Goal: Transaction & Acquisition: Book appointment/travel/reservation

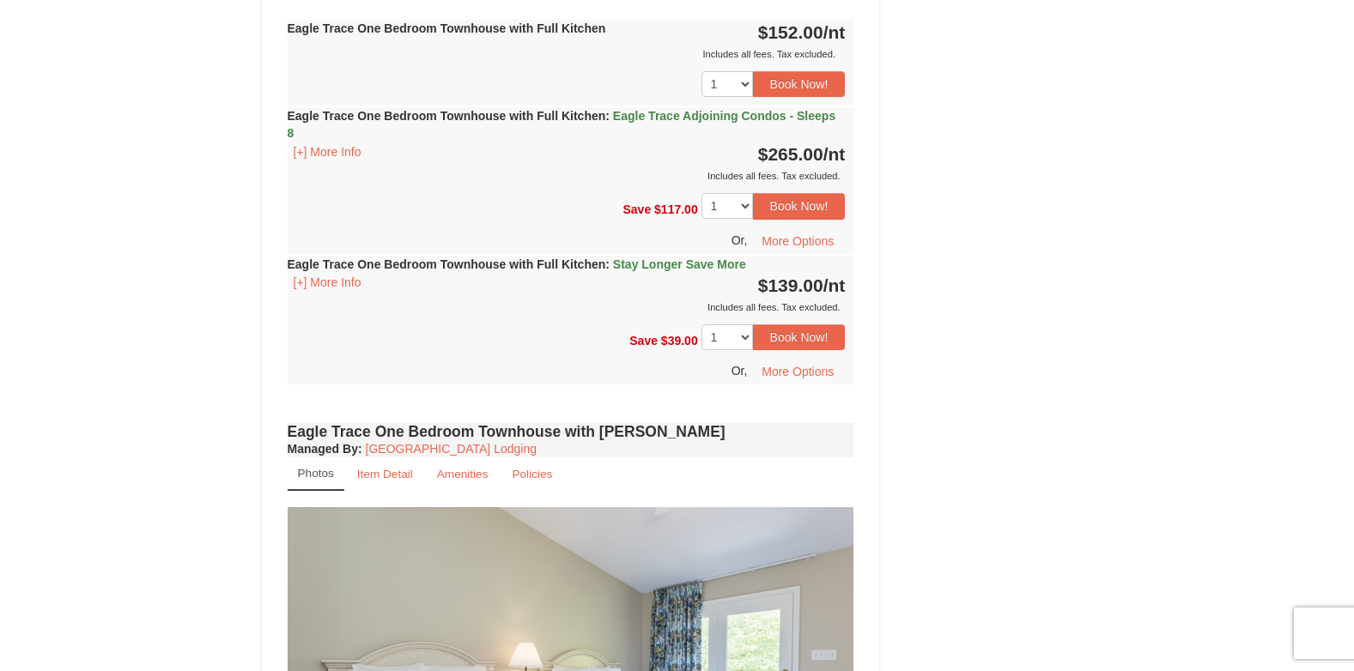
scroll to position [1030, 0]
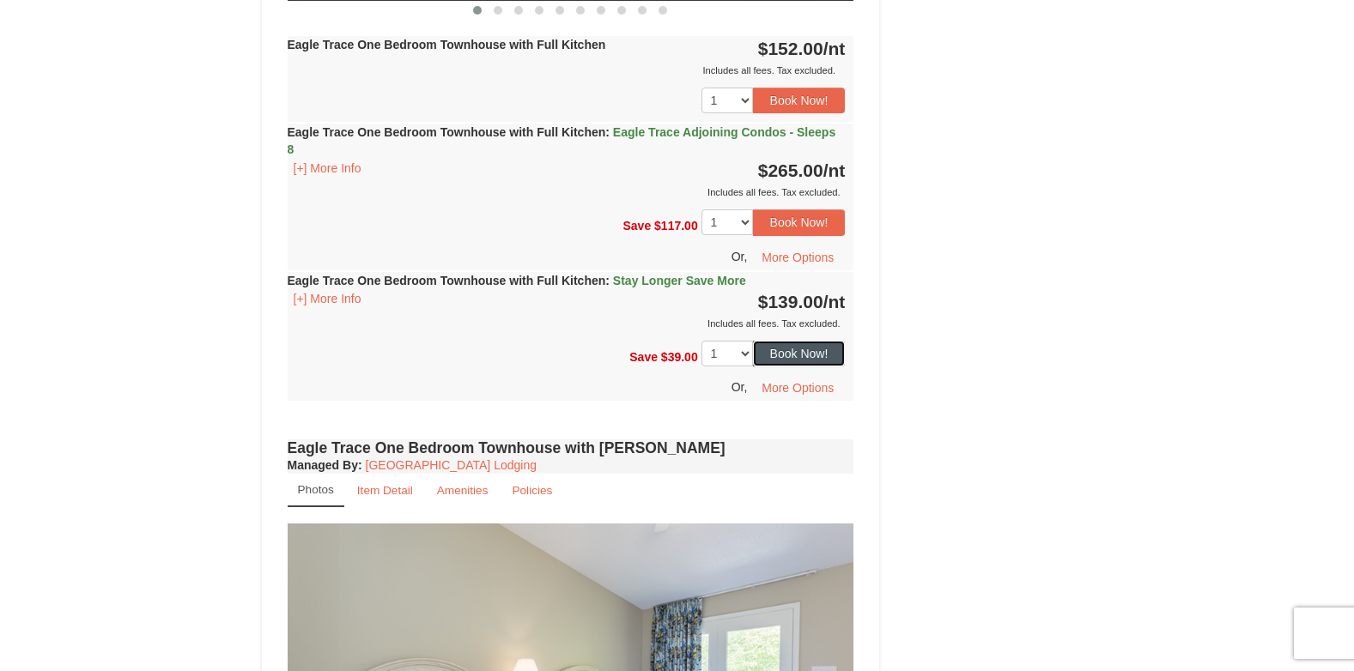
click at [810, 352] on button "Book Now!" at bounding box center [799, 354] width 93 height 26
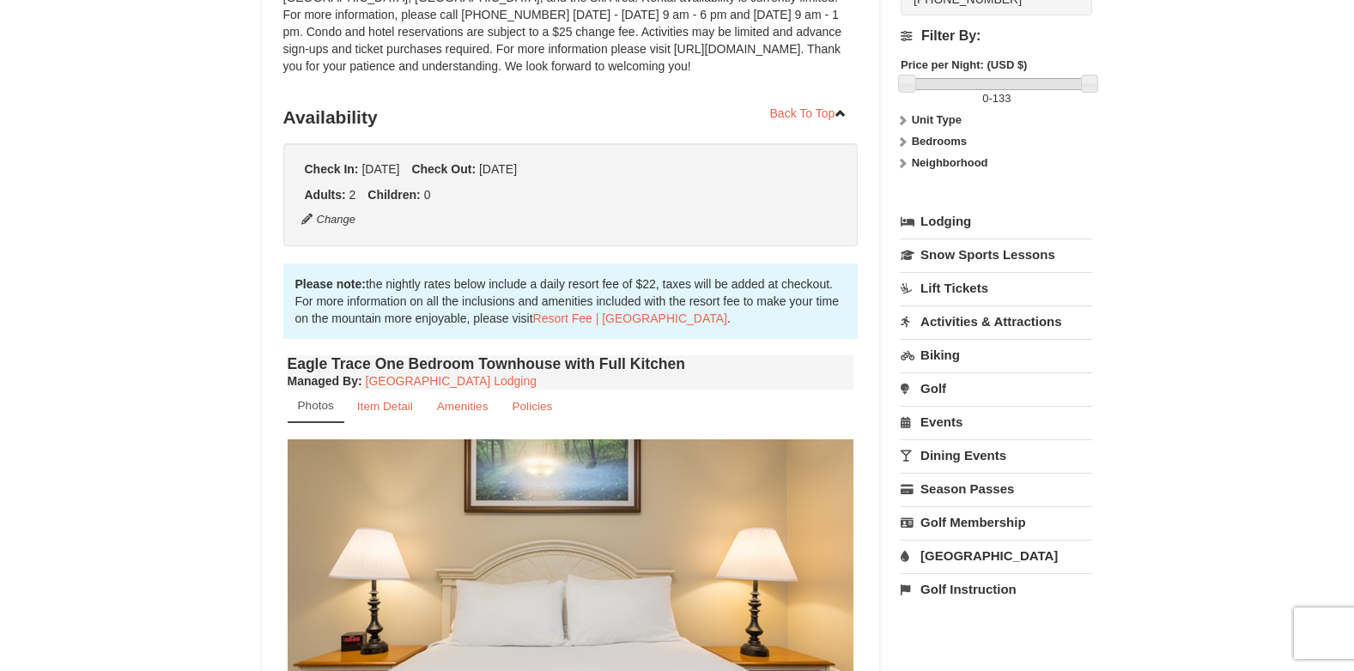
scroll to position [150, 0]
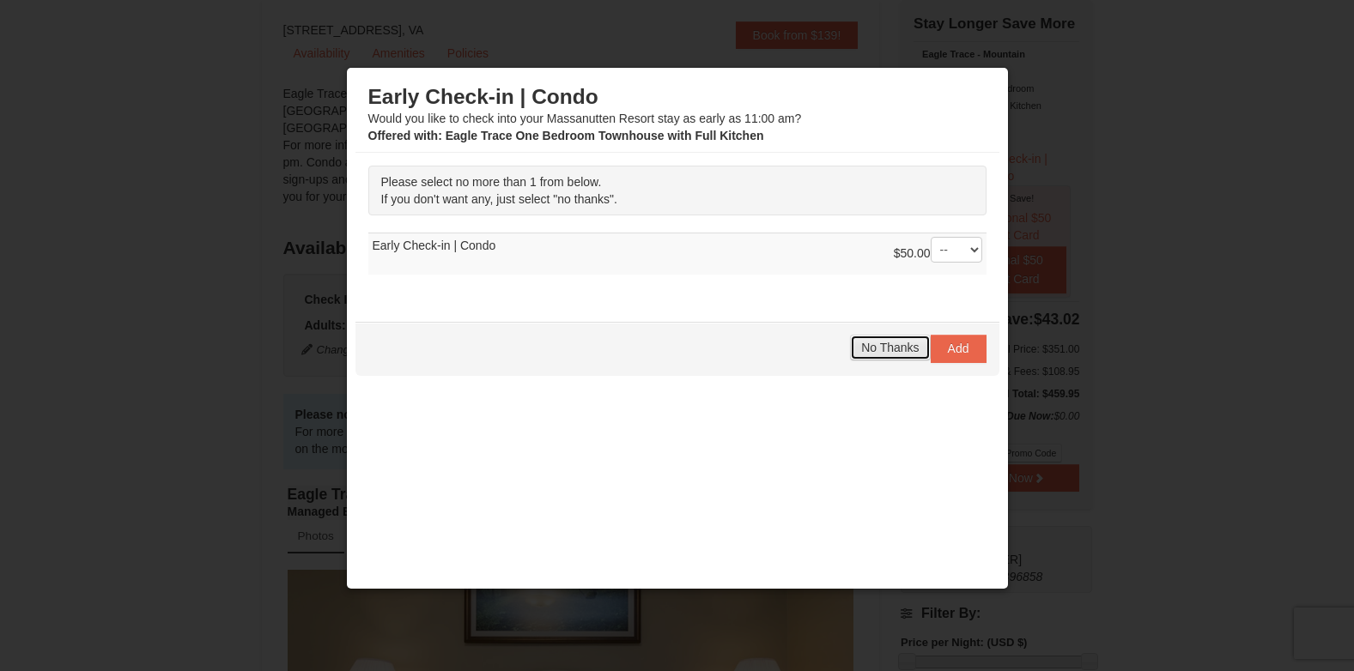
click at [866, 341] on span "No Thanks" at bounding box center [890, 348] width 58 height 14
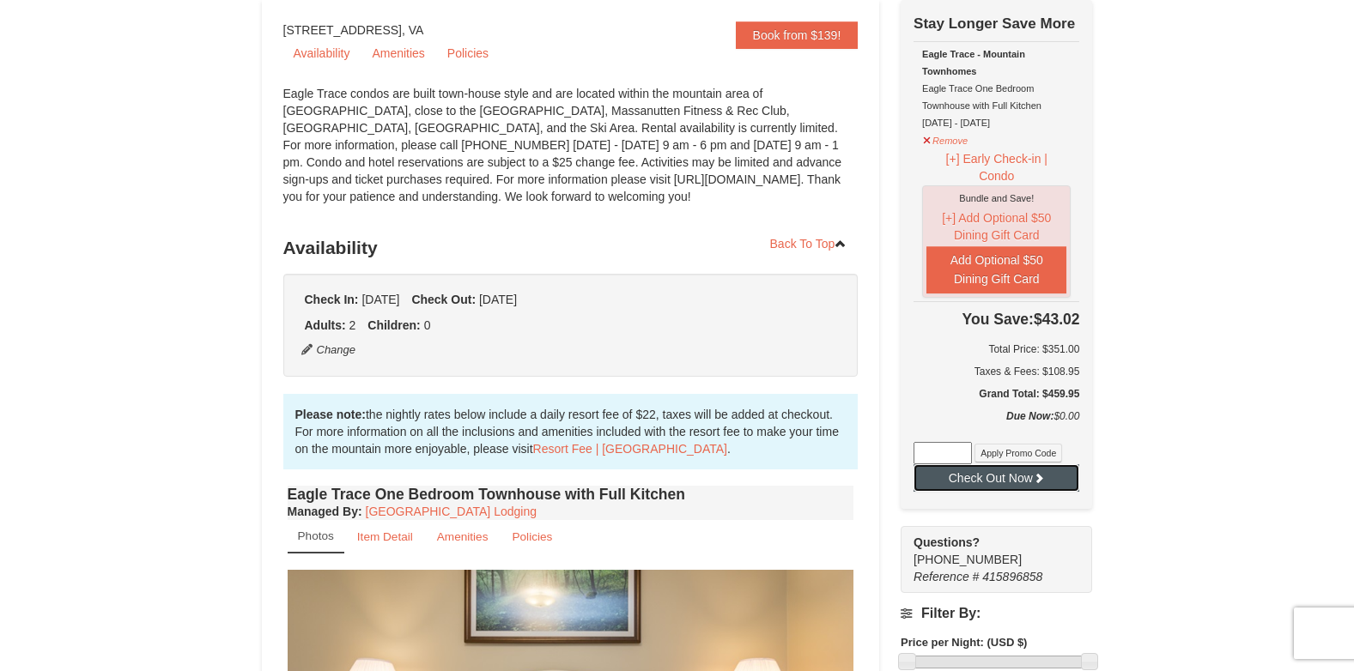
click at [1052, 479] on button "Check Out Now" at bounding box center [997, 478] width 166 height 27
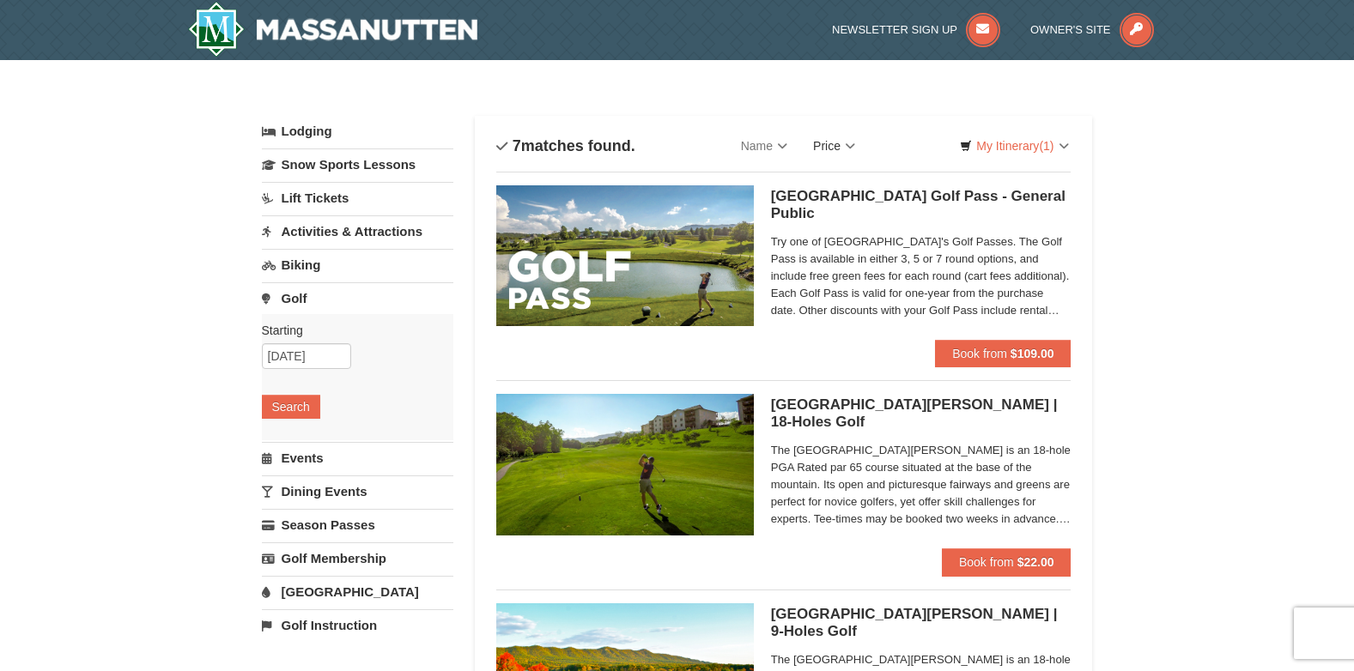
click at [843, 145] on link "Price" at bounding box center [834, 146] width 68 height 34
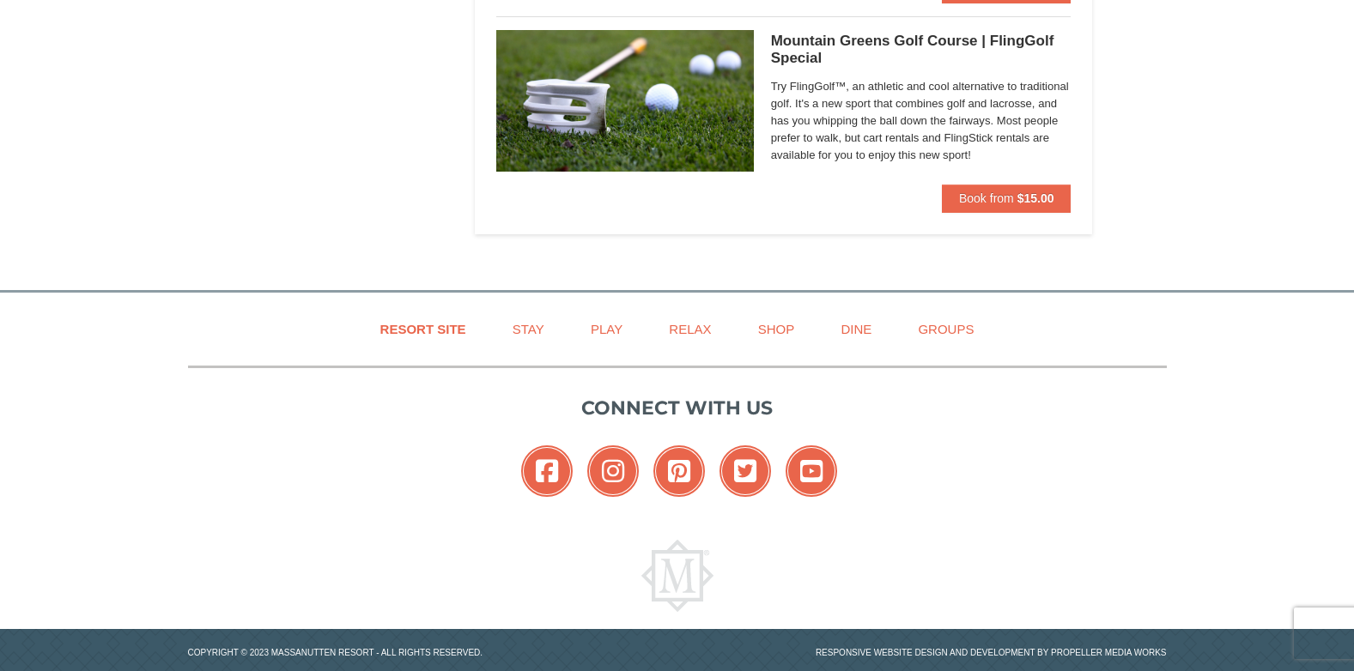
scroll to position [1440, 0]
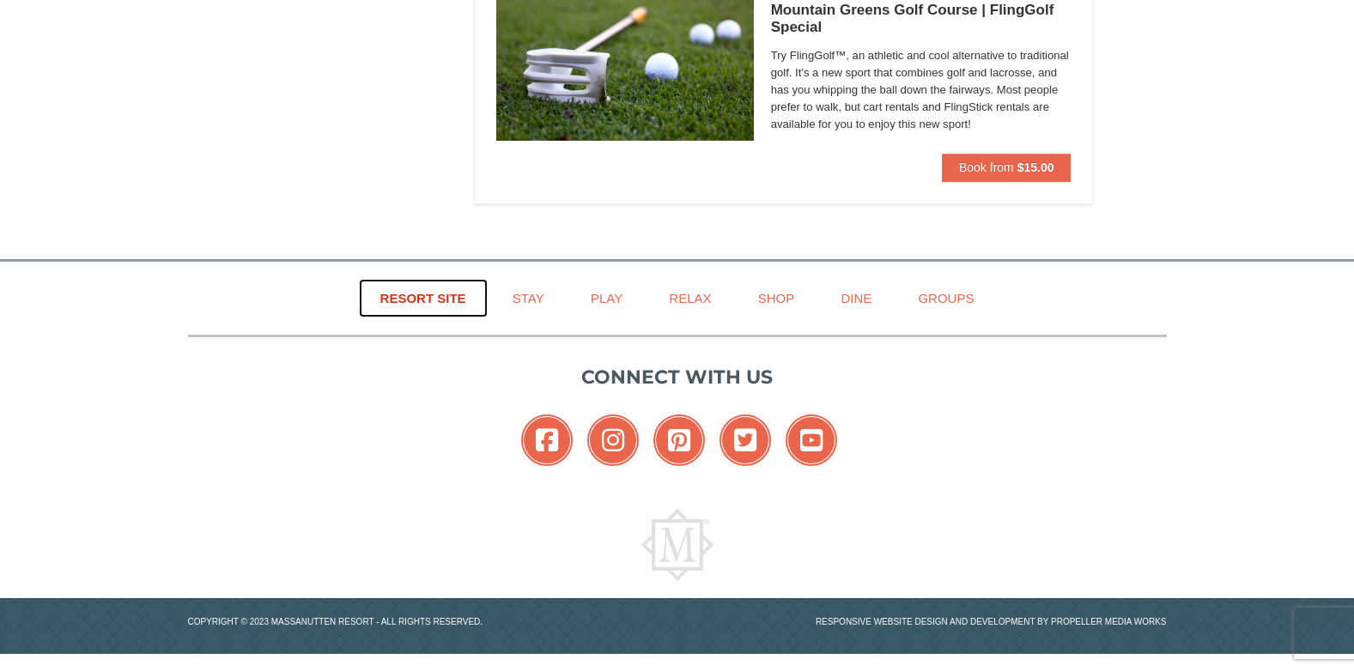
click at [416, 293] on link "Resort Site" at bounding box center [423, 298] width 129 height 39
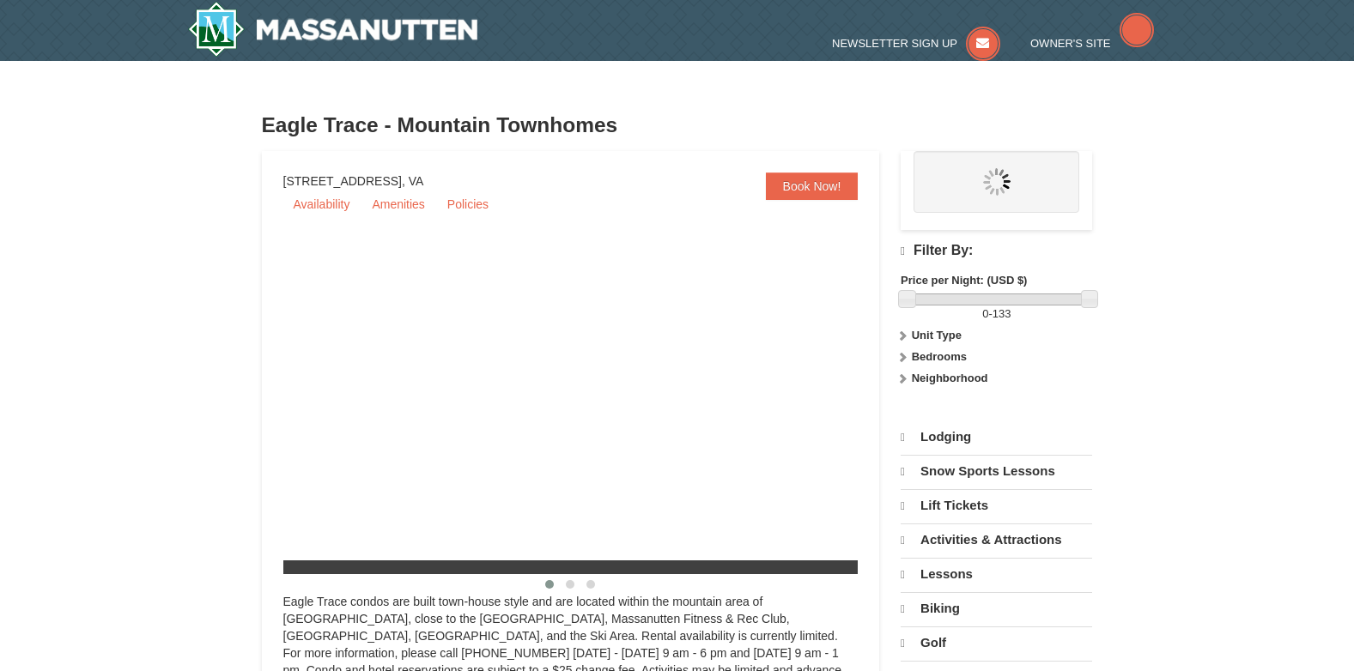
select select "9"
